Goal: Transaction & Acquisition: Purchase product/service

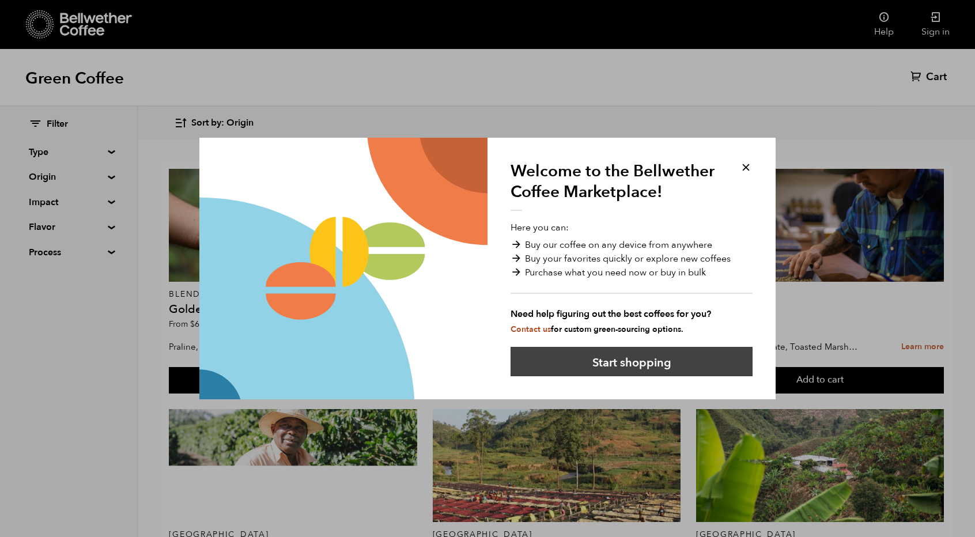
click at [645, 362] on button "Start shopping" at bounding box center [632, 361] width 242 height 29
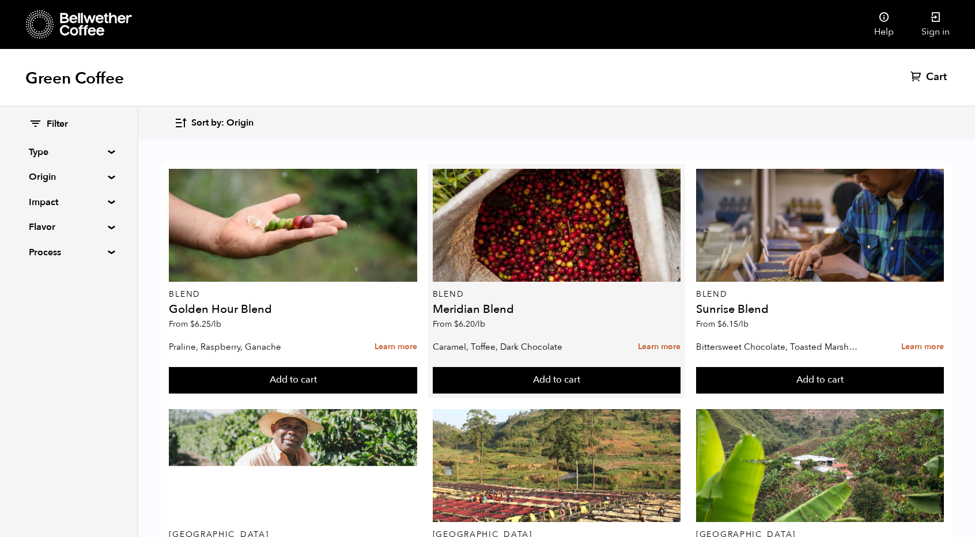
scroll to position [46, 0]
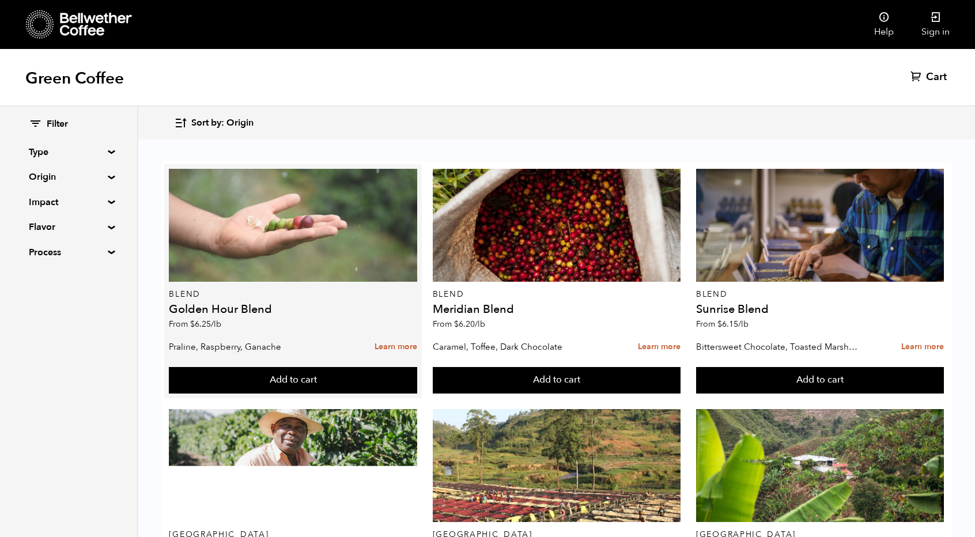
click at [330, 194] on div at bounding box center [293, 225] width 248 height 113
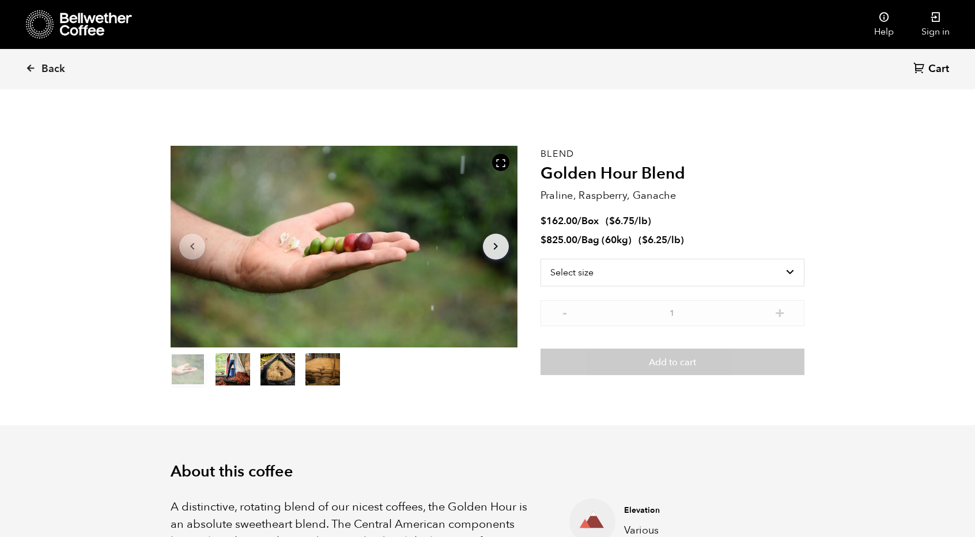
scroll to position [501, 613]
click at [780, 272] on select "Select size Bag (60kg) (132 lbs) Box (24 lbs)" at bounding box center [673, 273] width 264 height 28
select select "box"
click at [541, 259] on select "Select size Bag (60kg) (132 lbs) Box (24 lbs)" at bounding box center [673, 273] width 264 height 28
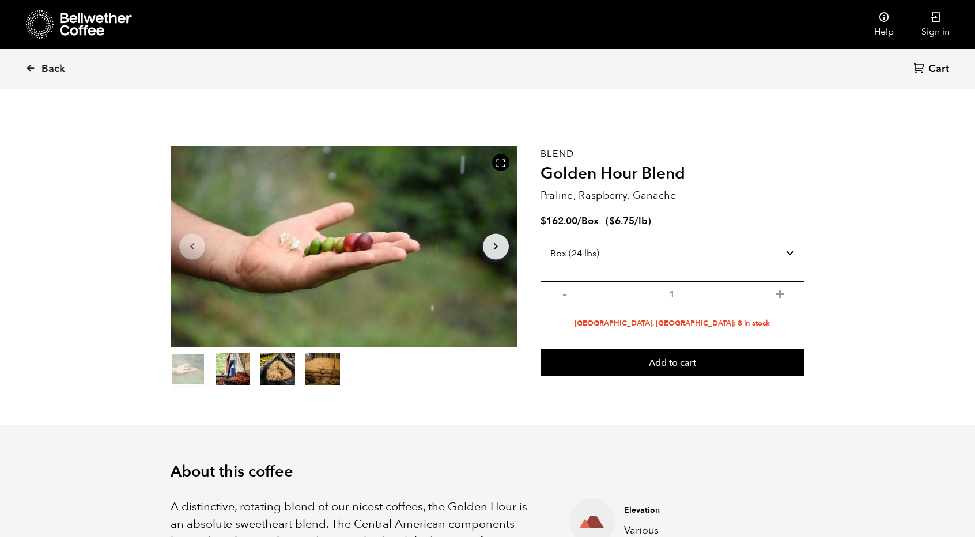
click at [789, 293] on input "1" at bounding box center [673, 294] width 264 height 26
click at [786, 292] on button "+" at bounding box center [780, 293] width 14 height 12
type input "2"
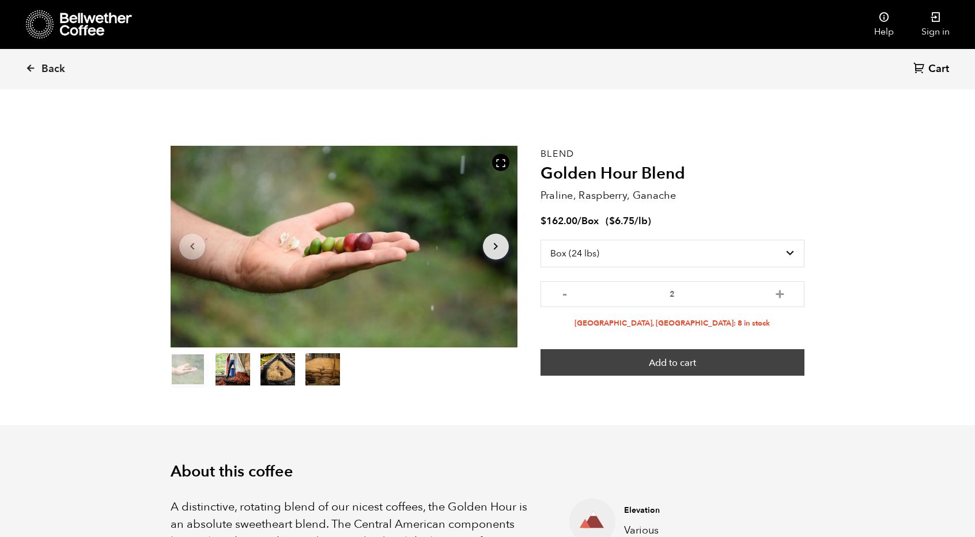
click at [739, 357] on button "Add to cart" at bounding box center [673, 362] width 264 height 27
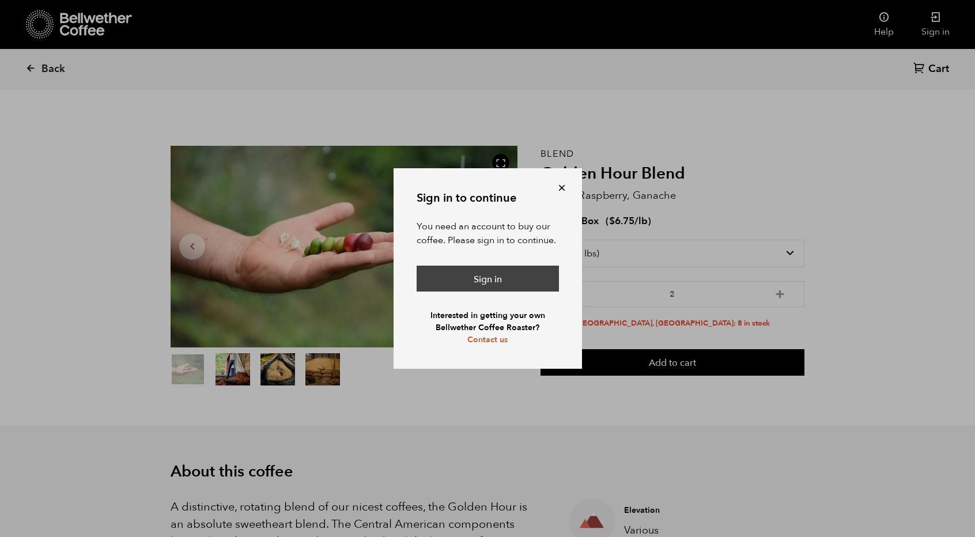
click at [510, 273] on link "Sign in" at bounding box center [488, 279] width 142 height 27
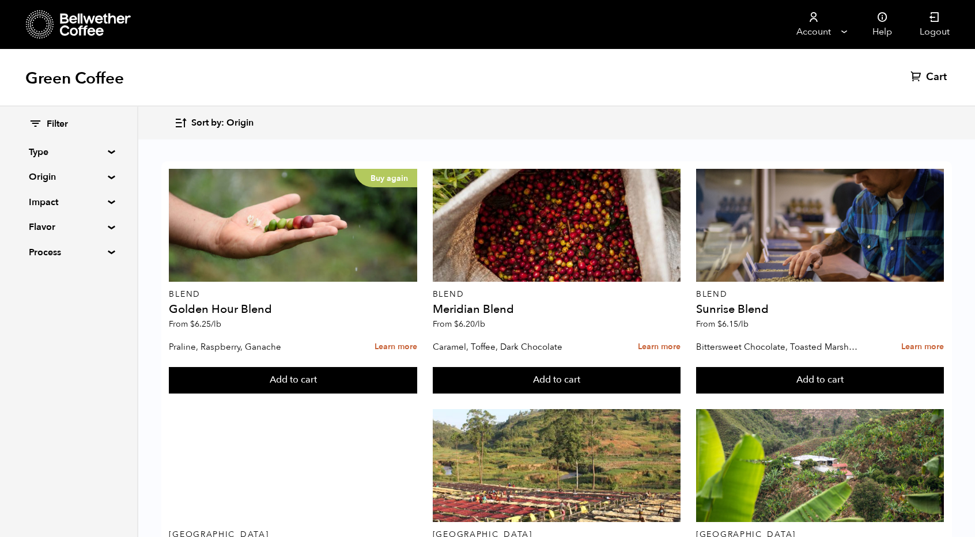
scroll to position [779, 0]
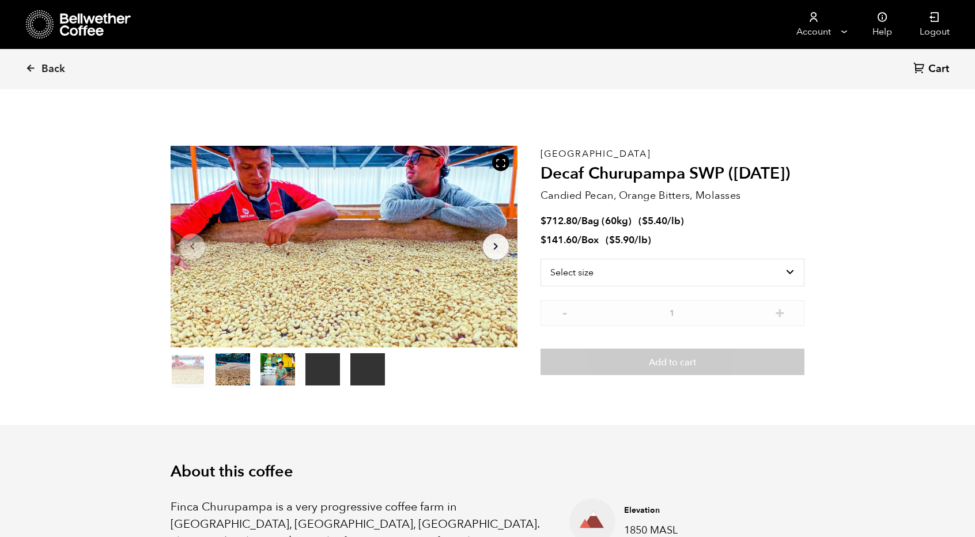
scroll to position [501, 613]
click at [792, 268] on select "Select size Bag (60kg) (132 lbs) Box (24 lbs)" at bounding box center [673, 273] width 264 height 28
select select "box"
click at [541, 259] on select "Select size Bag (60kg) (132 lbs) Box (24 lbs)" at bounding box center [673, 273] width 264 height 28
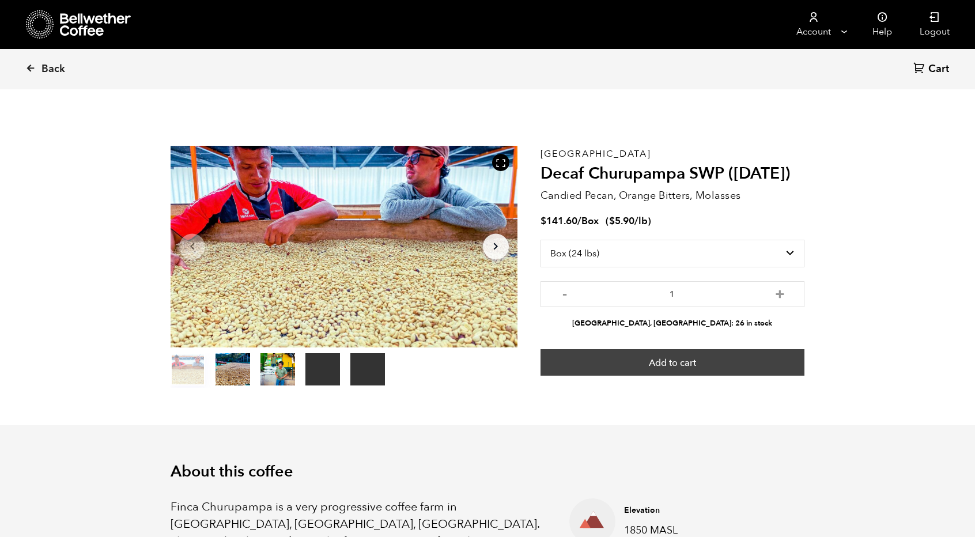
click at [697, 368] on button "Add to cart" at bounding box center [673, 362] width 264 height 27
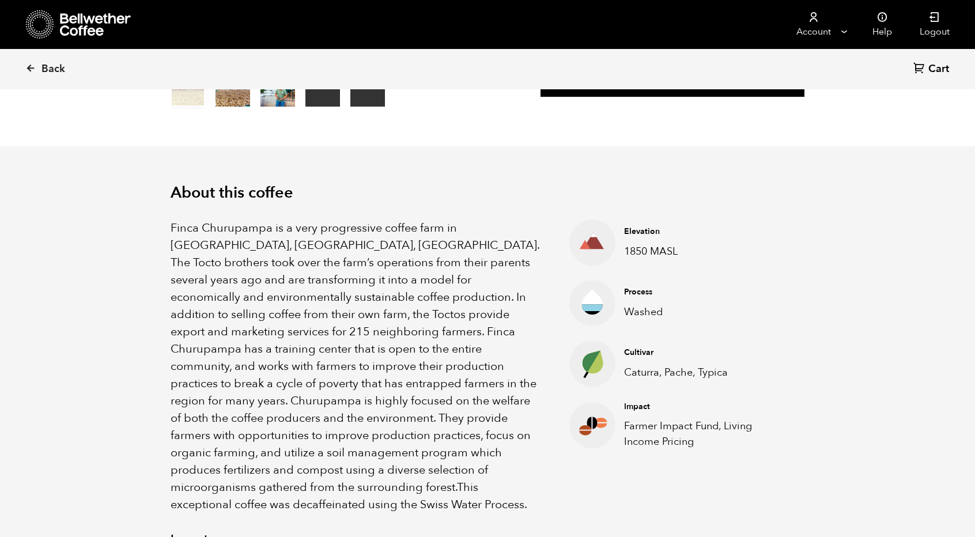
scroll to position [0, 0]
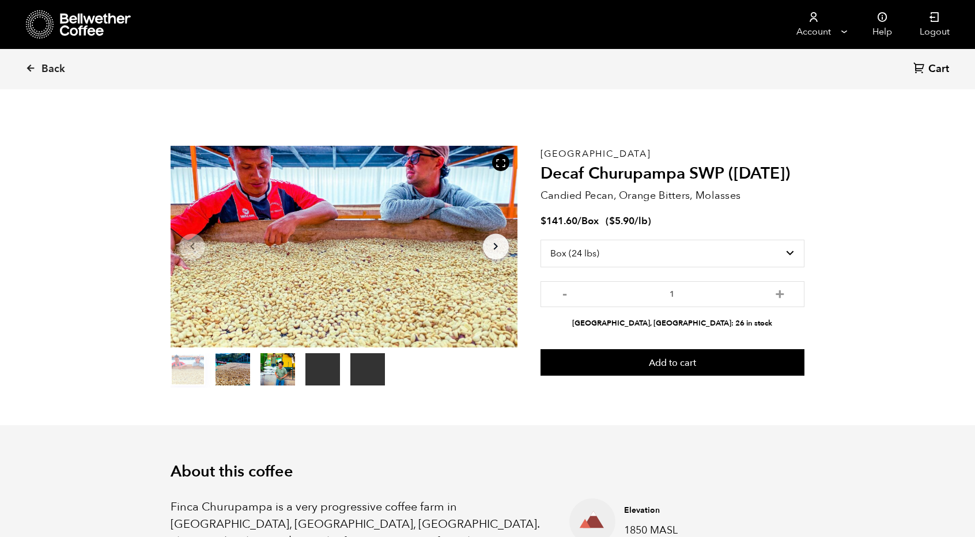
click at [950, 68] on link "Cart (0)" at bounding box center [932, 70] width 39 height 16
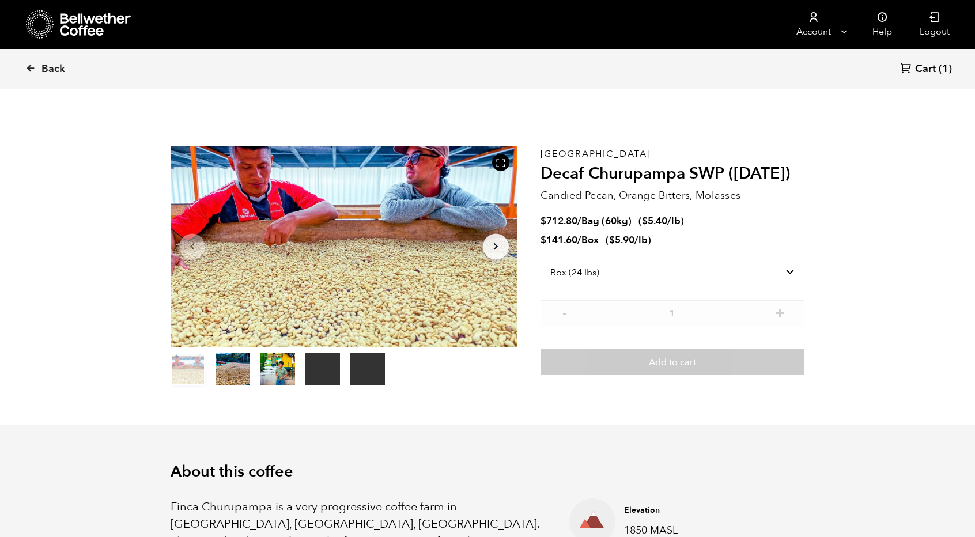
select select "box"
click at [39, 73] on link "Back" at bounding box center [60, 69] width 71 height 39
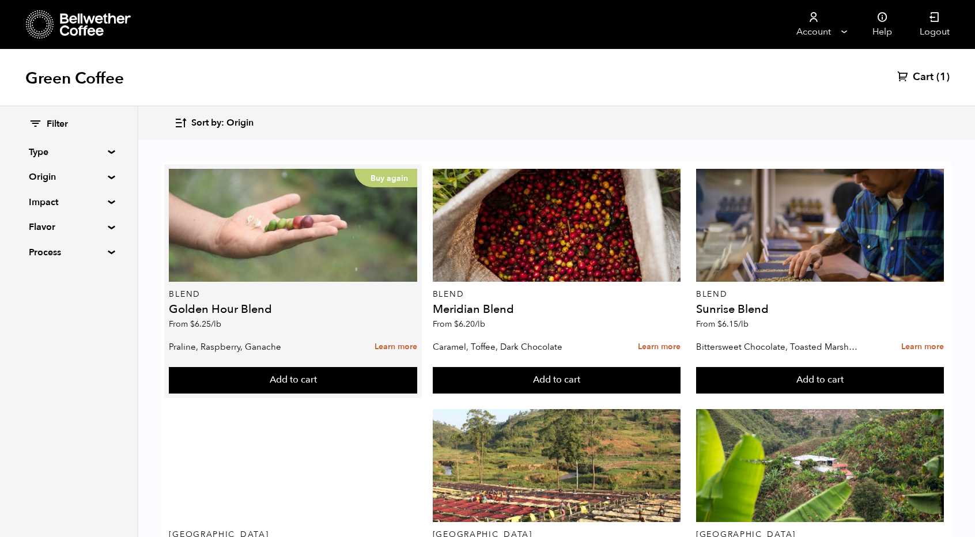
click at [259, 236] on div "Buy again" at bounding box center [293, 225] width 248 height 113
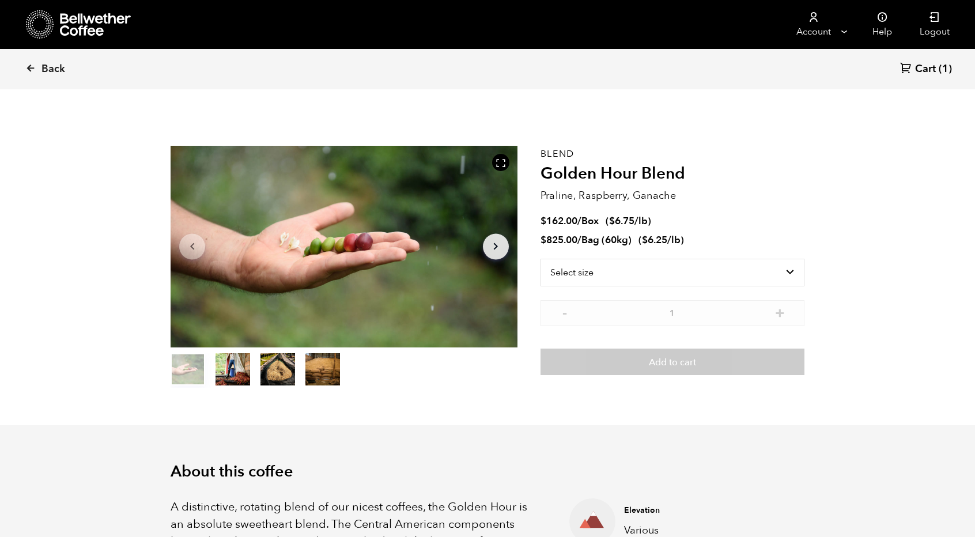
scroll to position [501, 613]
click at [672, 269] on select "Select size Bag (60kg) (132 lbs) Box (24 lbs)" at bounding box center [673, 273] width 264 height 28
select select "box"
click at [541, 259] on select "Select size Bag (60kg) (132 lbs) Box (24 lbs)" at bounding box center [673, 273] width 264 height 28
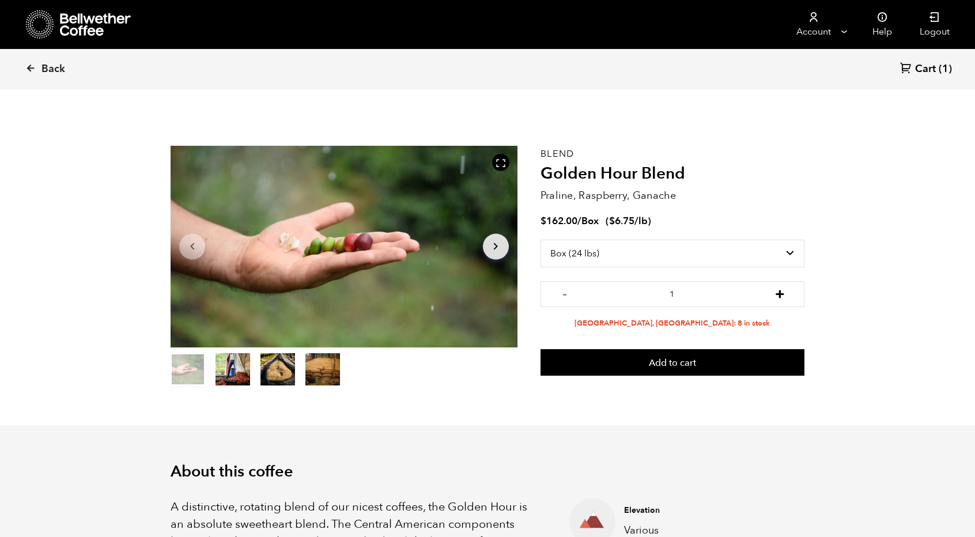
click at [777, 288] on button "+" at bounding box center [780, 293] width 14 height 12
type input "2"
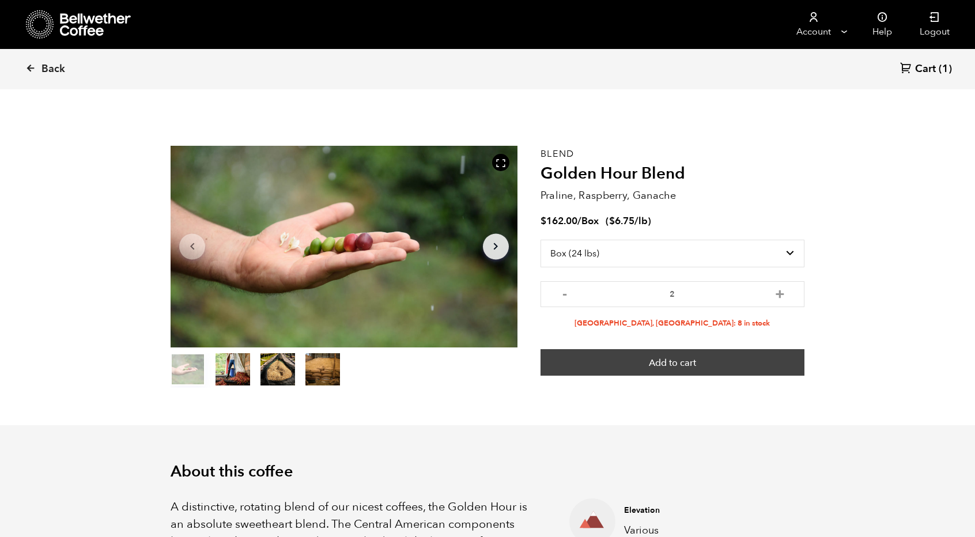
click at [712, 358] on button "Add to cart" at bounding box center [673, 362] width 264 height 27
click at [766, 360] on button "Add to cart" at bounding box center [673, 362] width 264 height 27
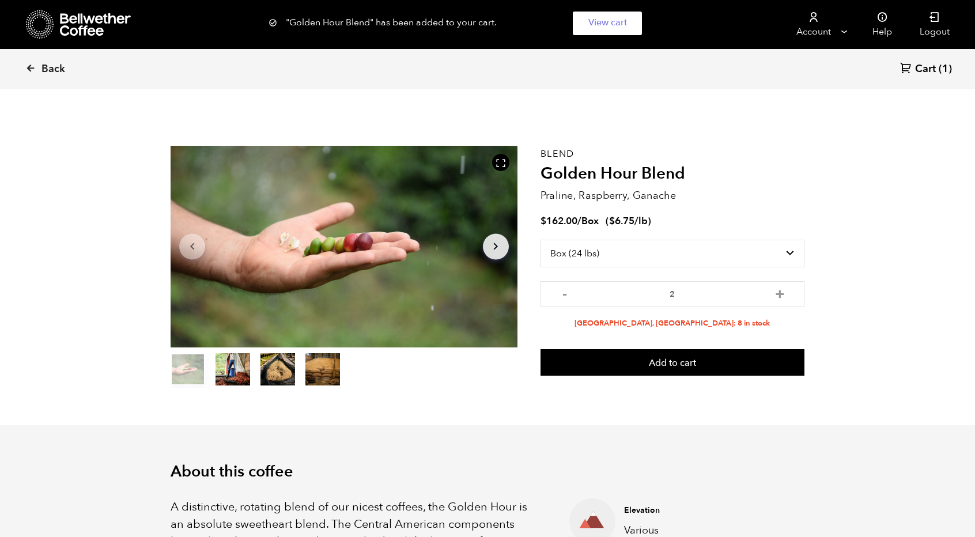
click at [936, 62] on span "Cart" at bounding box center [925, 69] width 21 height 14
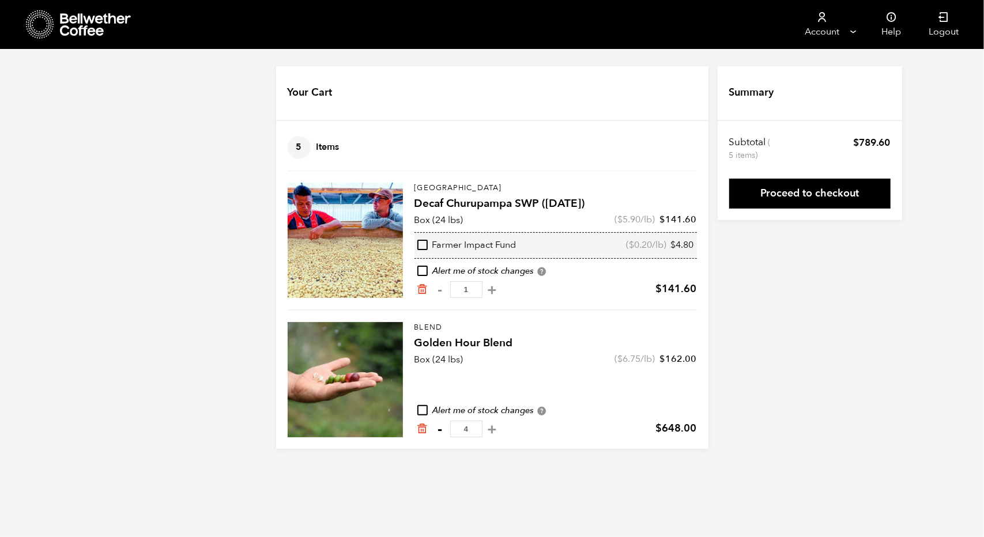
click at [443, 425] on button "-" at bounding box center [440, 430] width 14 height 12
type input "3"
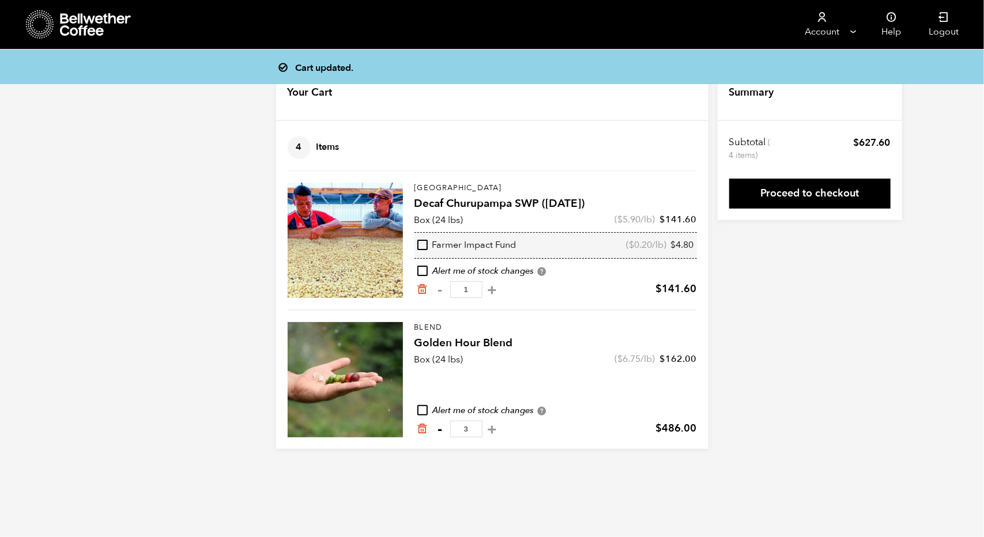
click at [445, 429] on button "-" at bounding box center [440, 430] width 14 height 12
type input "2"
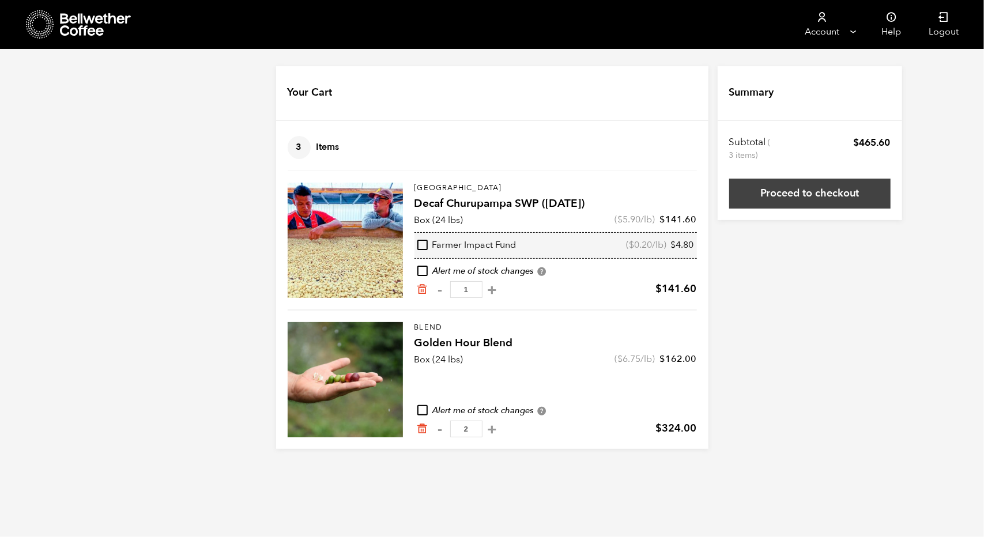
click at [842, 192] on link "Proceed to checkout" at bounding box center [809, 194] width 161 height 30
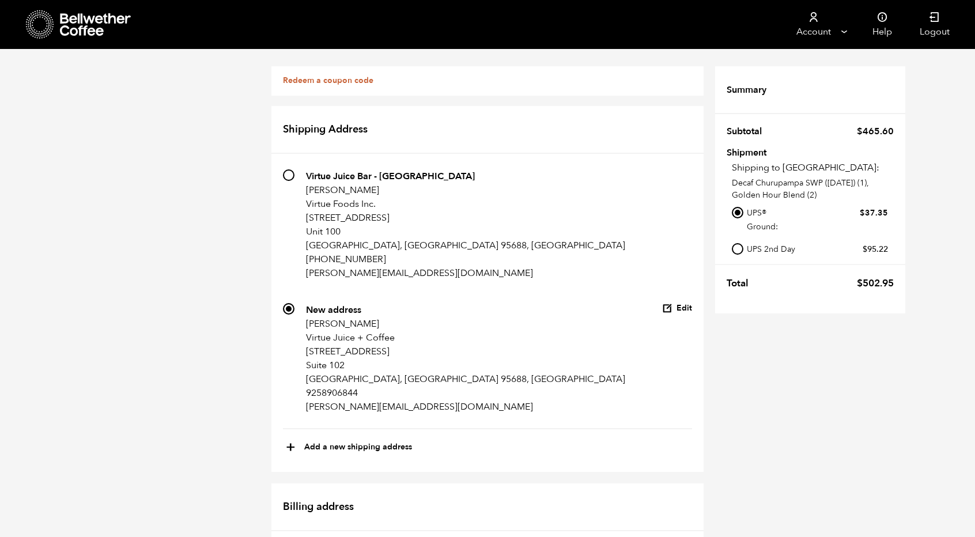
scroll to position [524, 0]
radio input "true"
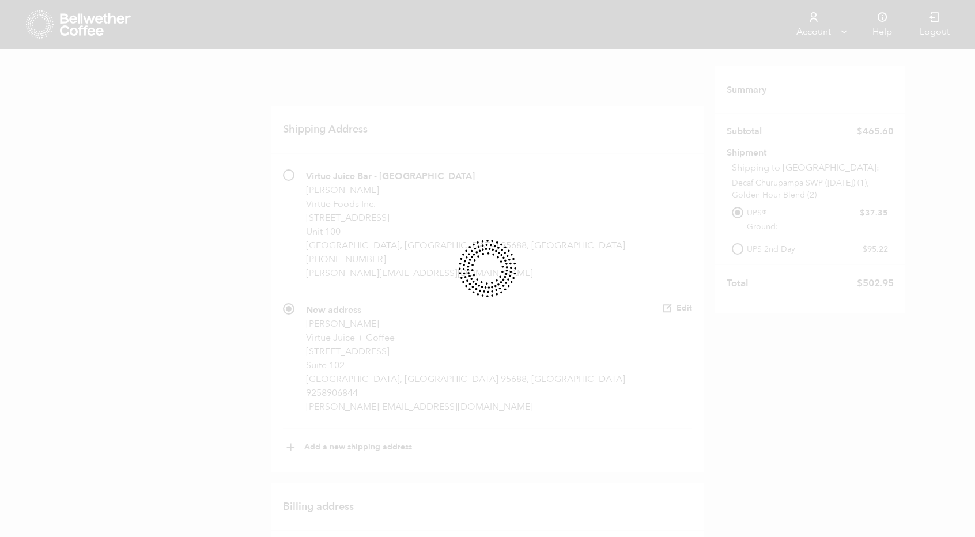
scroll to position [274, 0]
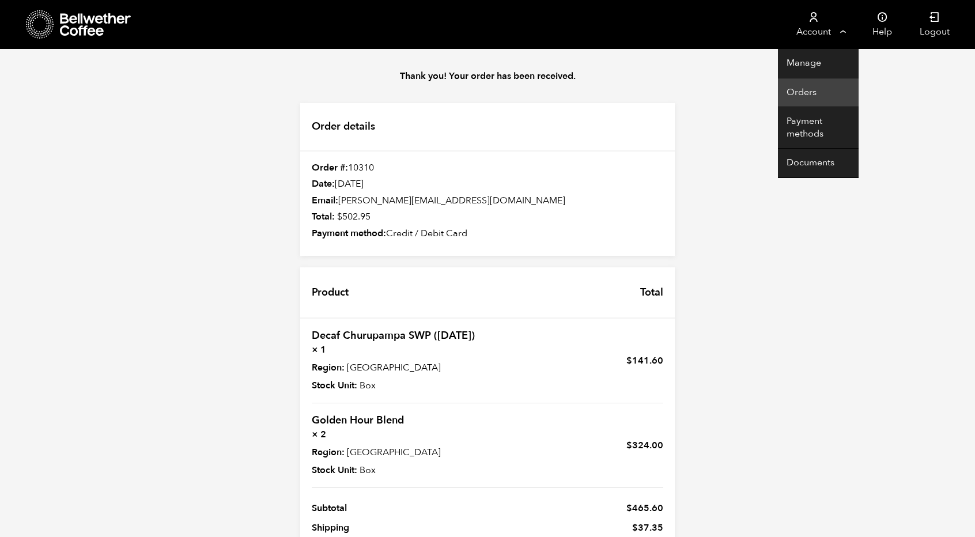
click at [806, 88] on link "Orders" at bounding box center [818, 92] width 81 height 29
